Goal: Information Seeking & Learning: Obtain resource

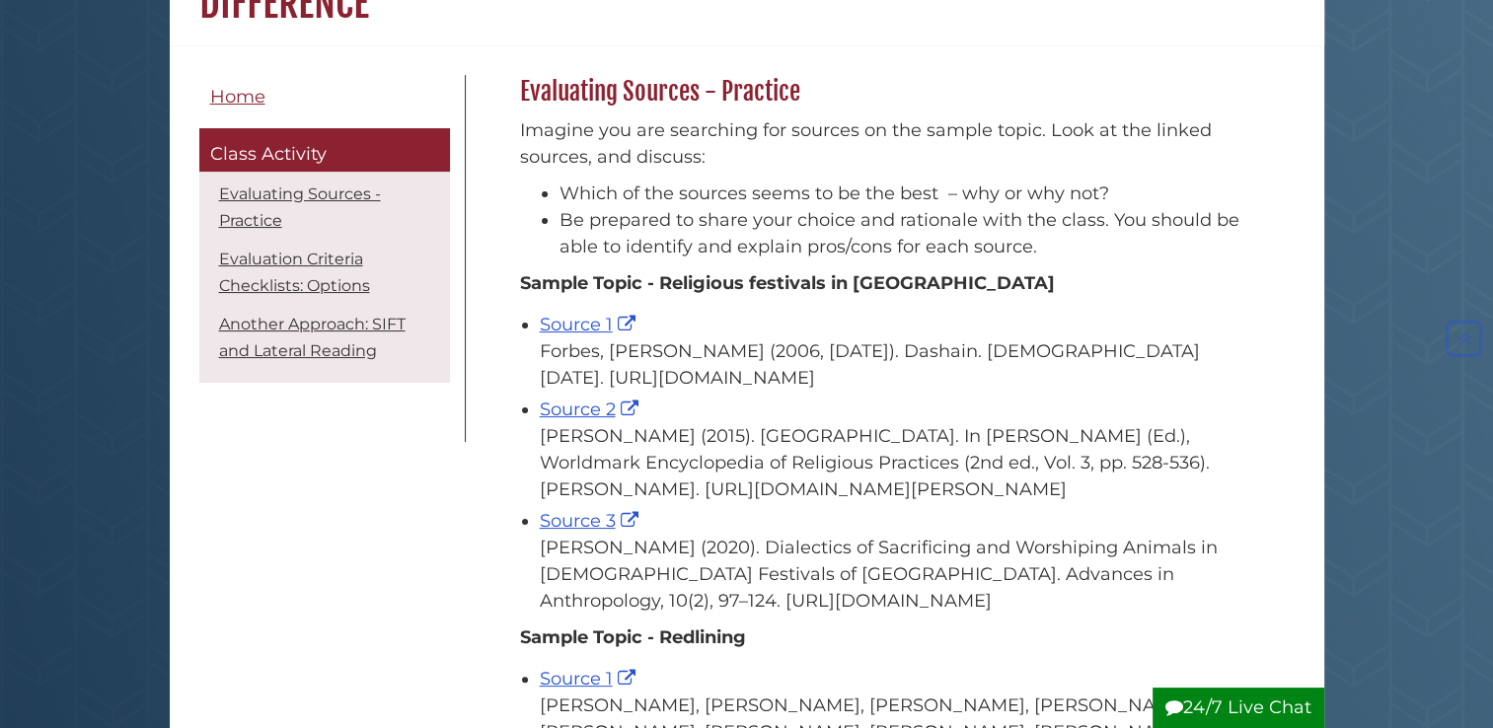
scroll to position [347, 0]
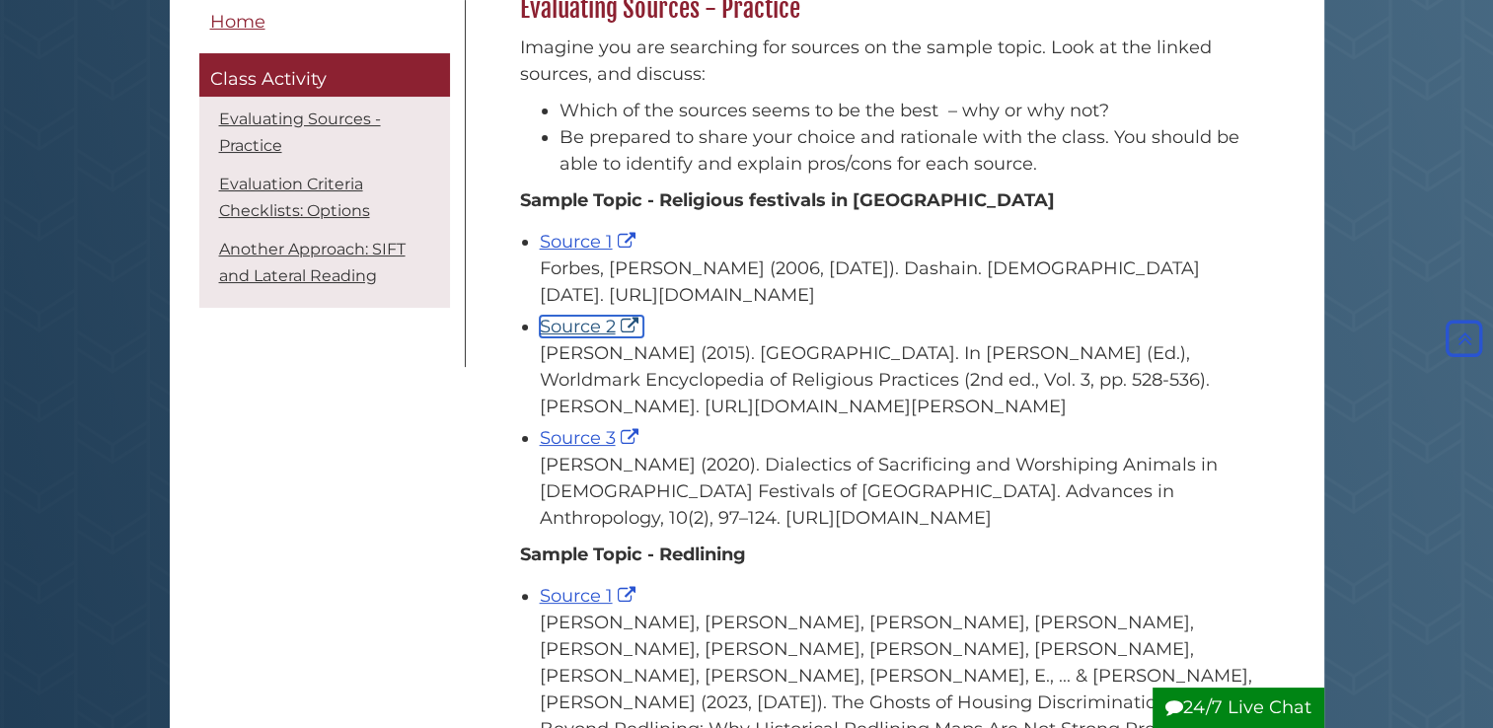
click at [576, 337] on link "Source 2" at bounding box center [592, 327] width 104 height 22
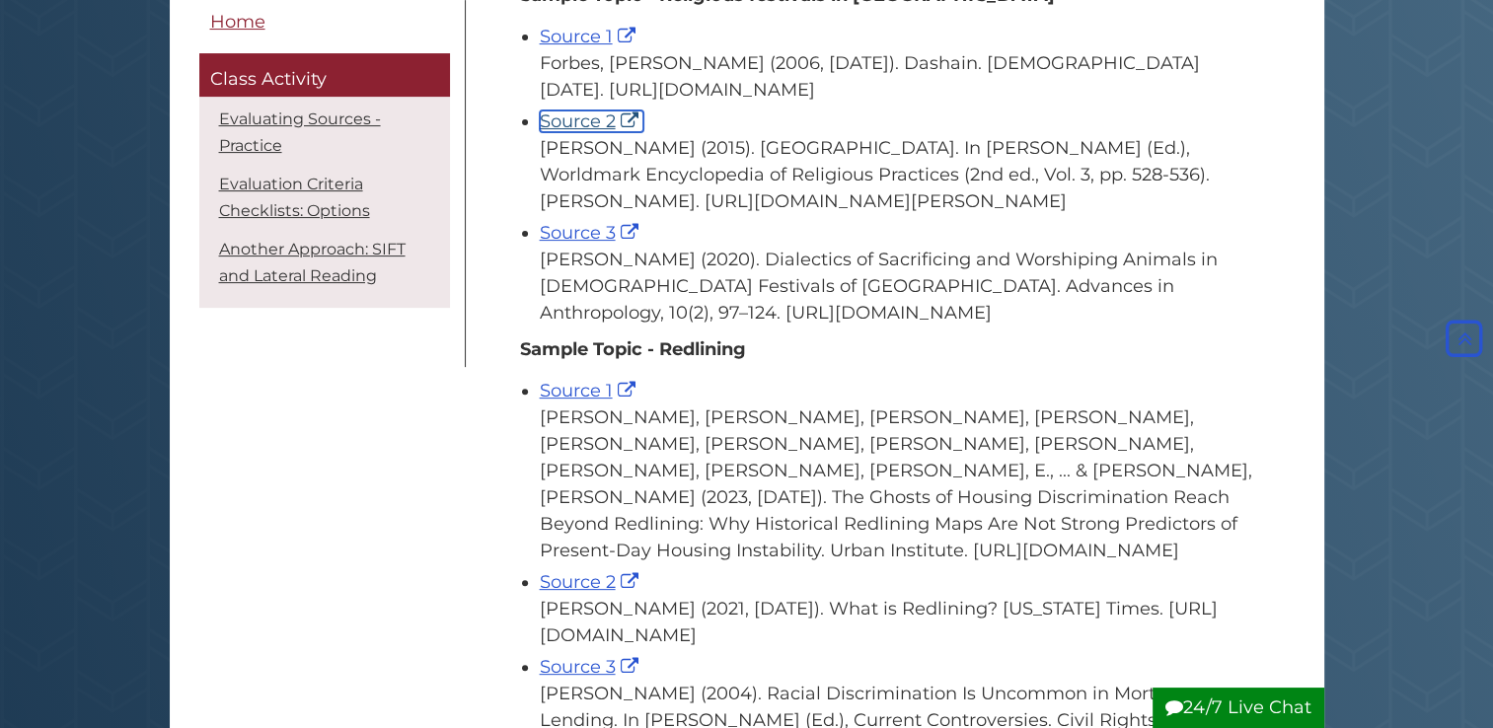
scroll to position [527, 0]
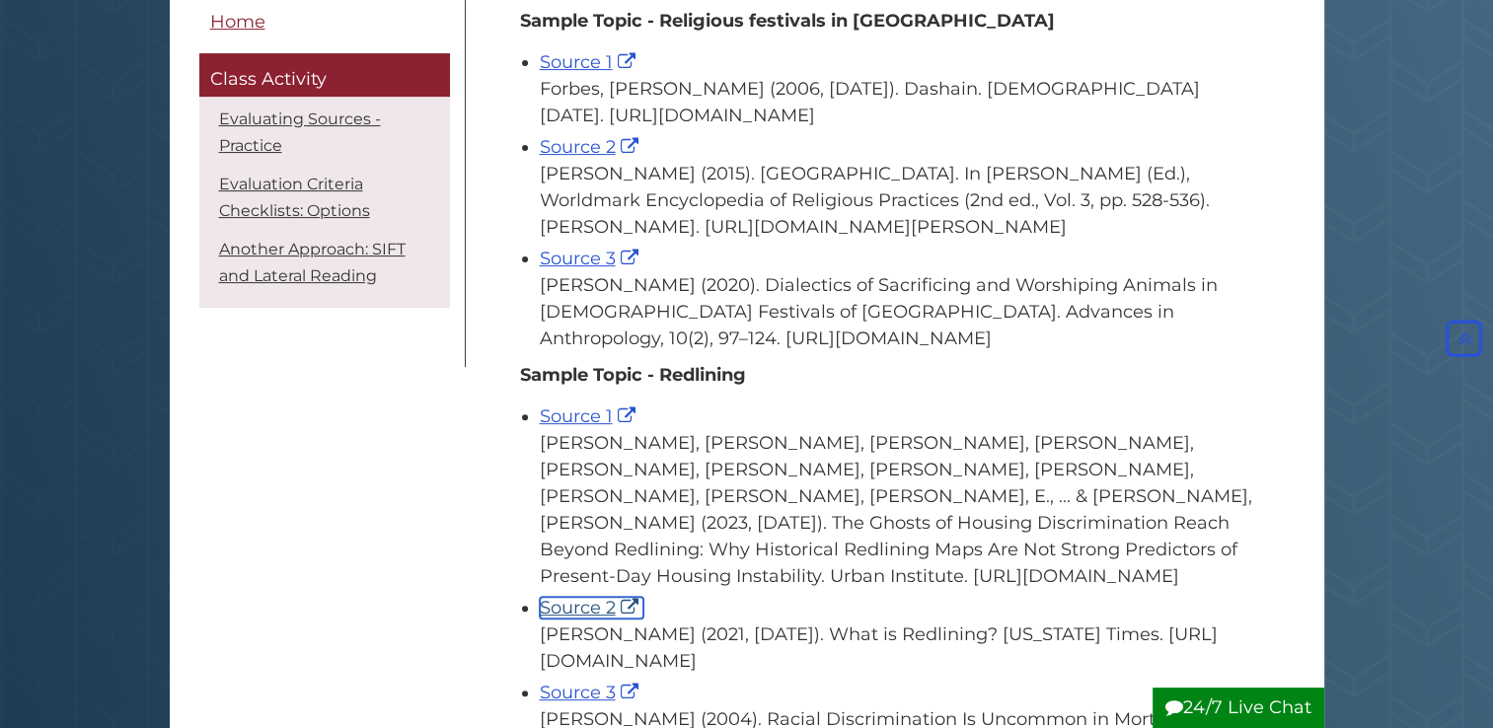
click at [578, 619] on link "Source 2" at bounding box center [592, 608] width 104 height 22
drag, startPoint x: 533, startPoint y: 53, endPoint x: 949, endPoint y: 390, distance: 535.2
click at [949, 352] on ul "Source 1 [PERSON_NAME] (2006, [DATE]). Dashain. [DEMOGRAPHIC_DATA] [DATE]. [URL…" at bounding box center [887, 198] width 735 height 308
copy ul "Source 1 [PERSON_NAME] (2006, [DATE]). Dashain. [DEMOGRAPHIC_DATA] [DATE]. [URL…"
click at [852, 477] on div "Source 1 [PERSON_NAME], [PERSON_NAME], [PERSON_NAME], [PERSON_NAME], [PERSON_NA…" at bounding box center [897, 496] width 715 height 186
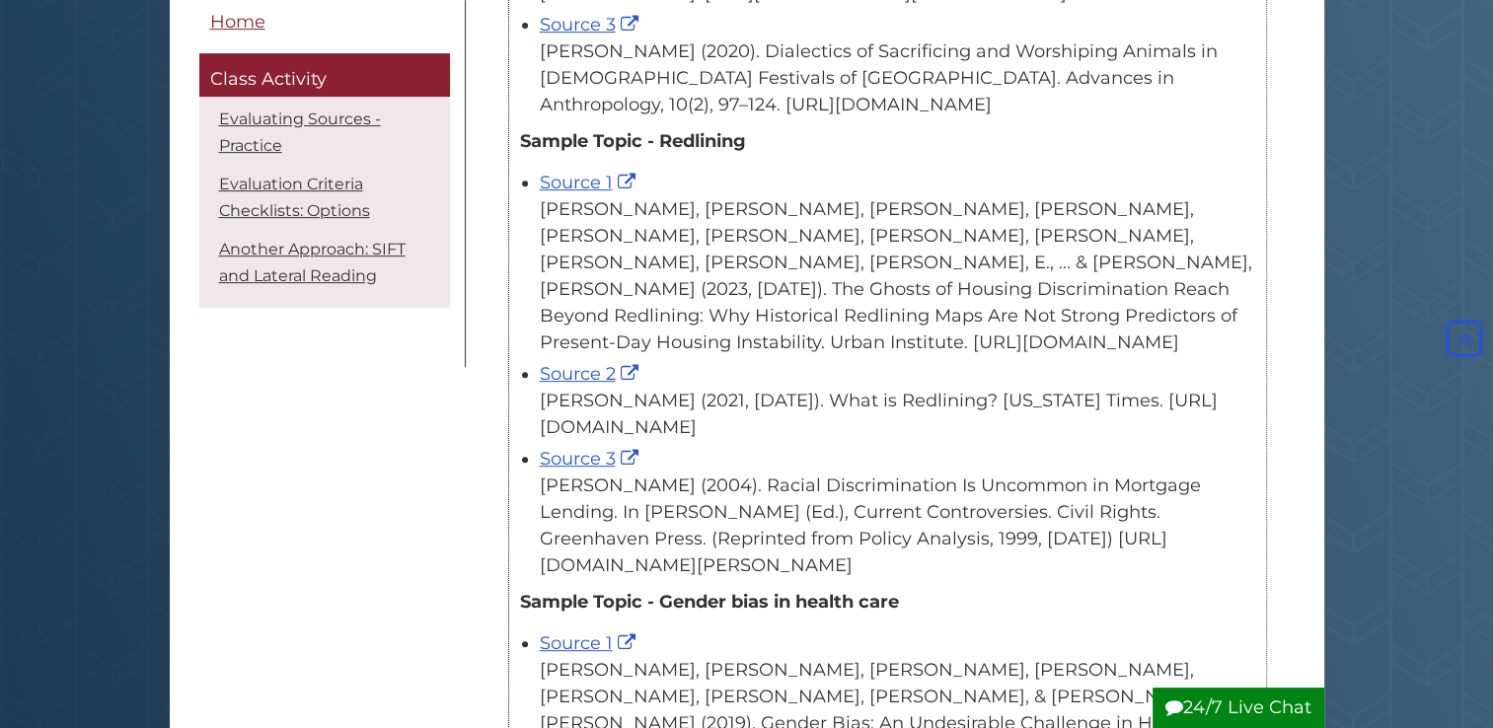
scroll to position [762, 0]
drag, startPoint x: 536, startPoint y: 257, endPoint x: 1042, endPoint y: 617, distance: 620.5
click at [1042, 578] on ul "Source 1 [PERSON_NAME], [PERSON_NAME], [PERSON_NAME], [PERSON_NAME], [PERSON_NA…" at bounding box center [887, 371] width 735 height 414
copy ul "[PERSON_NAME], [PERSON_NAME], [PERSON_NAME], [PERSON_NAME], [PERSON_NAME], [PER…"
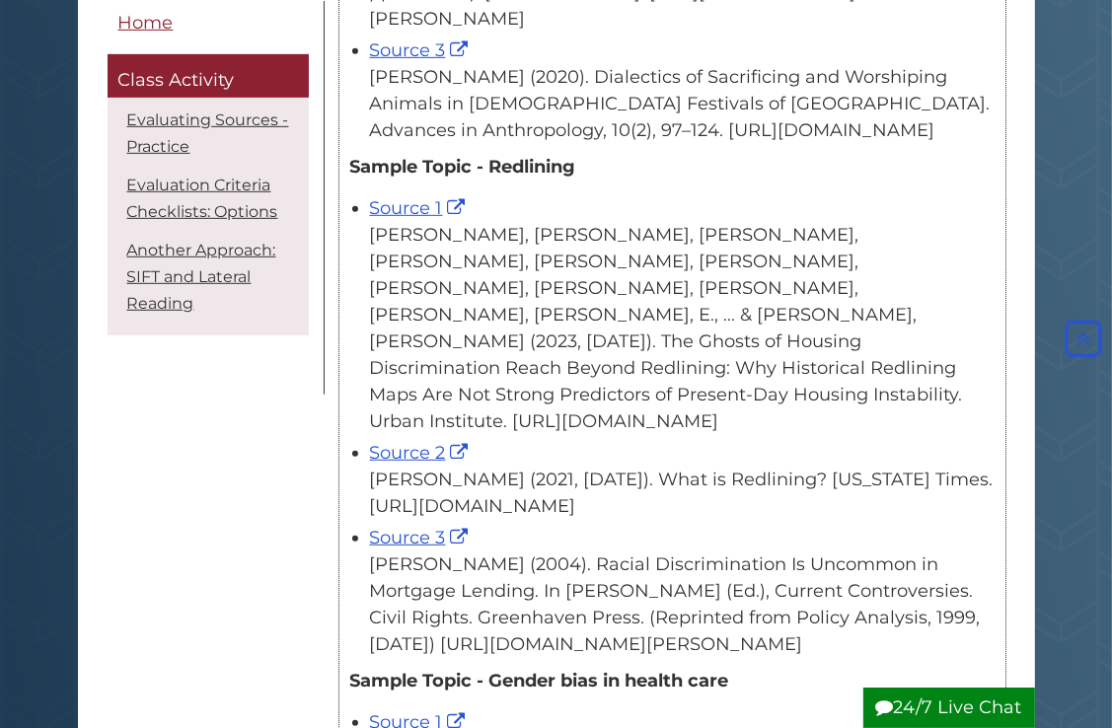
click at [639, 405] on div "[PERSON_NAME], [PERSON_NAME], [PERSON_NAME], [PERSON_NAME], [PERSON_NAME], [PER…" at bounding box center [682, 328] width 624 height 213
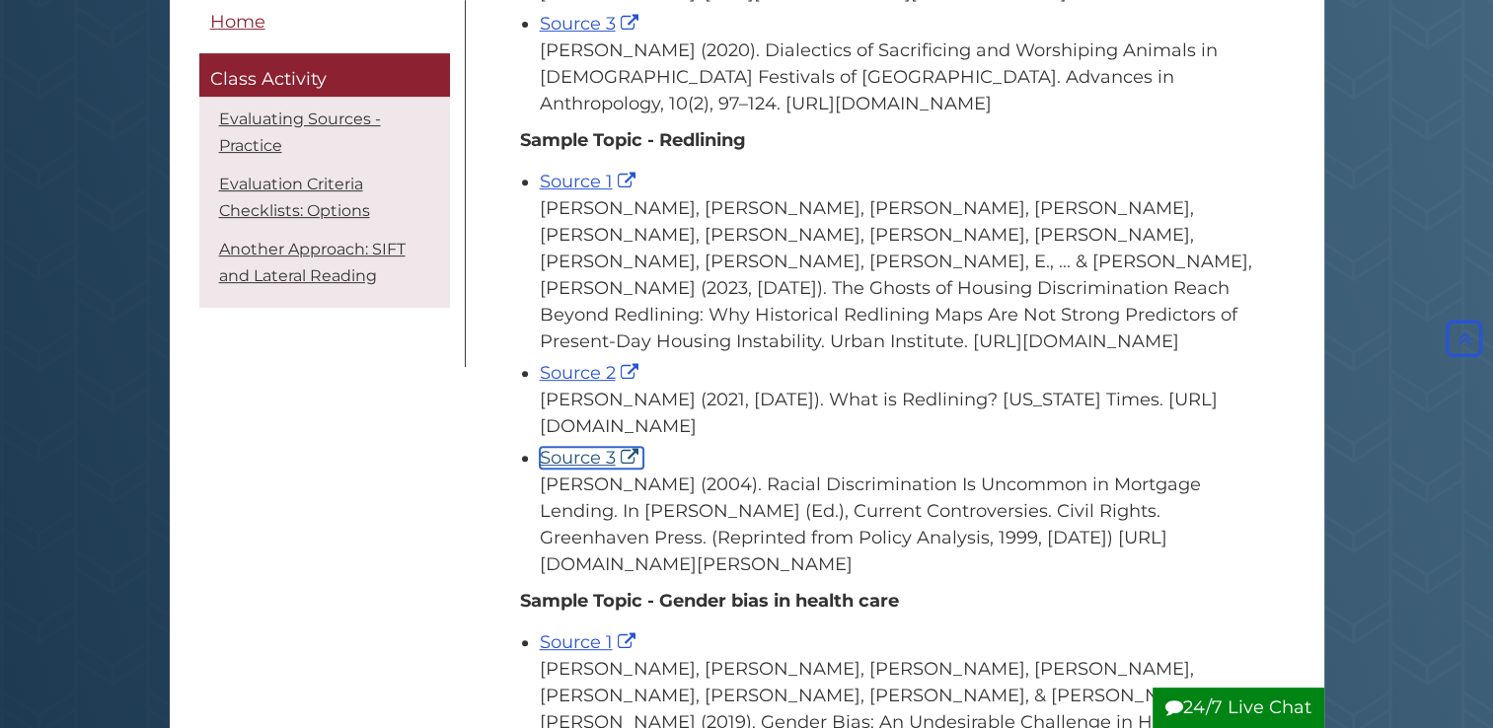
click at [572, 469] on link "Source 3" at bounding box center [592, 458] width 104 height 22
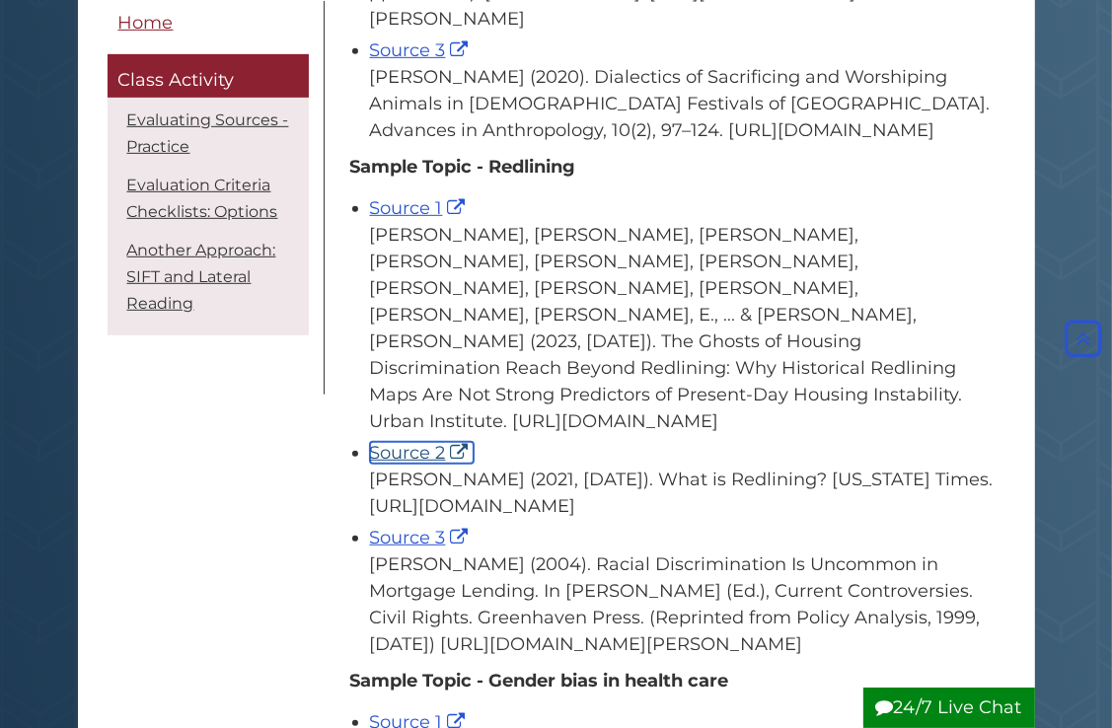
click at [417, 442] on link "Source 2" at bounding box center [422, 453] width 104 height 22
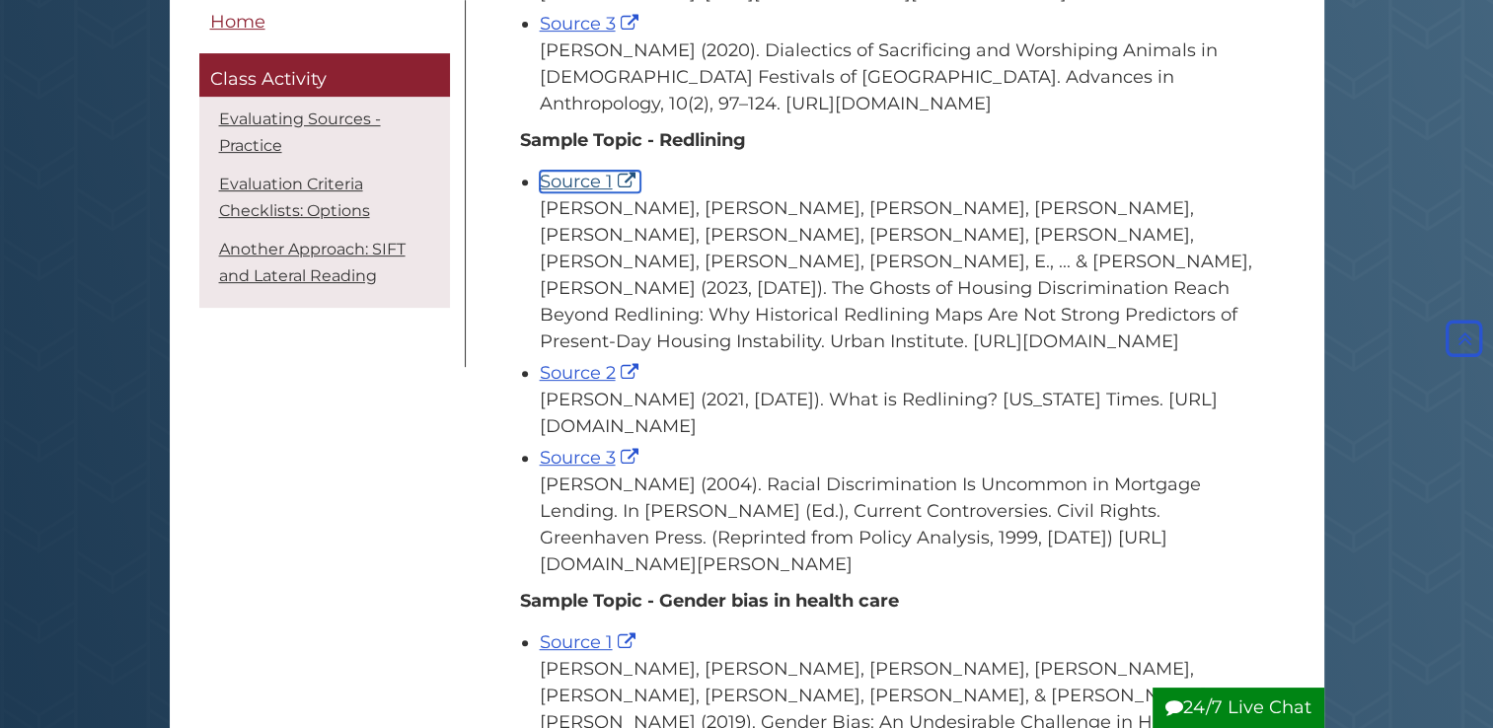
click at [560, 192] on link "Source 1" at bounding box center [590, 182] width 101 height 22
click at [569, 469] on link "Source 3" at bounding box center [592, 458] width 104 height 22
drag, startPoint x: 536, startPoint y: 486, endPoint x: 1061, endPoint y: 614, distance: 540.0
click at [1061, 578] on ul "Source 1 [PERSON_NAME], [PERSON_NAME], [PERSON_NAME], [PERSON_NAME], [PERSON_NA…" at bounding box center [887, 371] width 735 height 414
copy div "Source 3 [PERSON_NAME] (2004). Racial Discrimination Is Uncommon in Mortgage Le…"
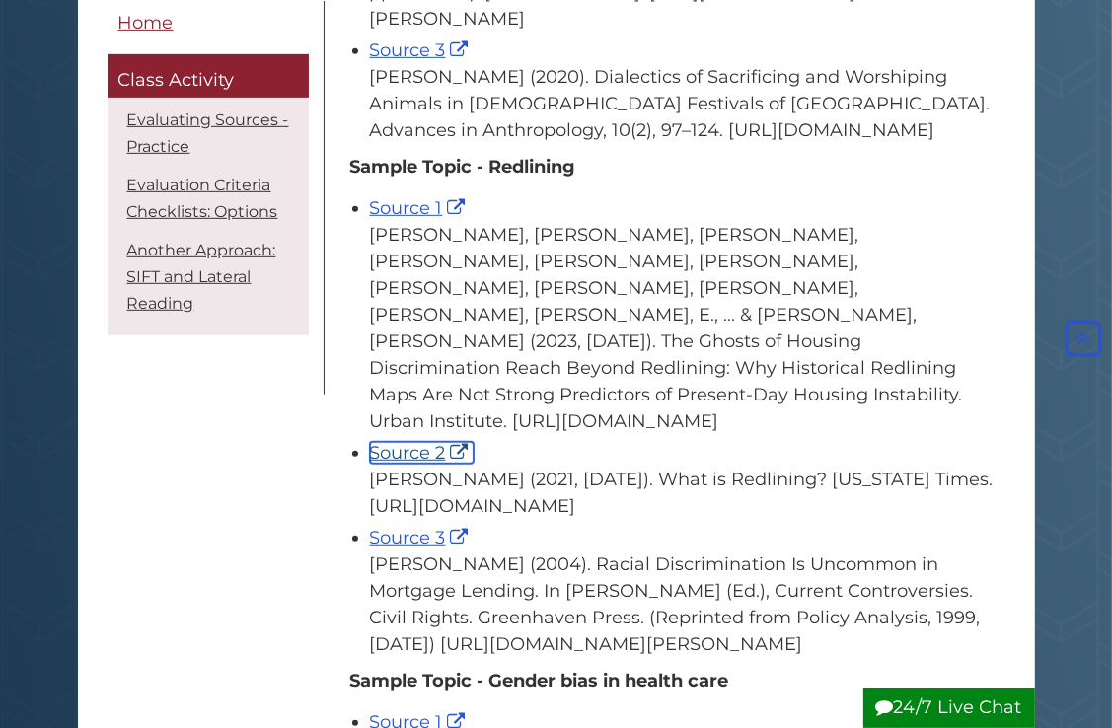
click at [388, 442] on link "Source 2" at bounding box center [422, 453] width 104 height 22
